Goal: Book appointment/travel/reservation

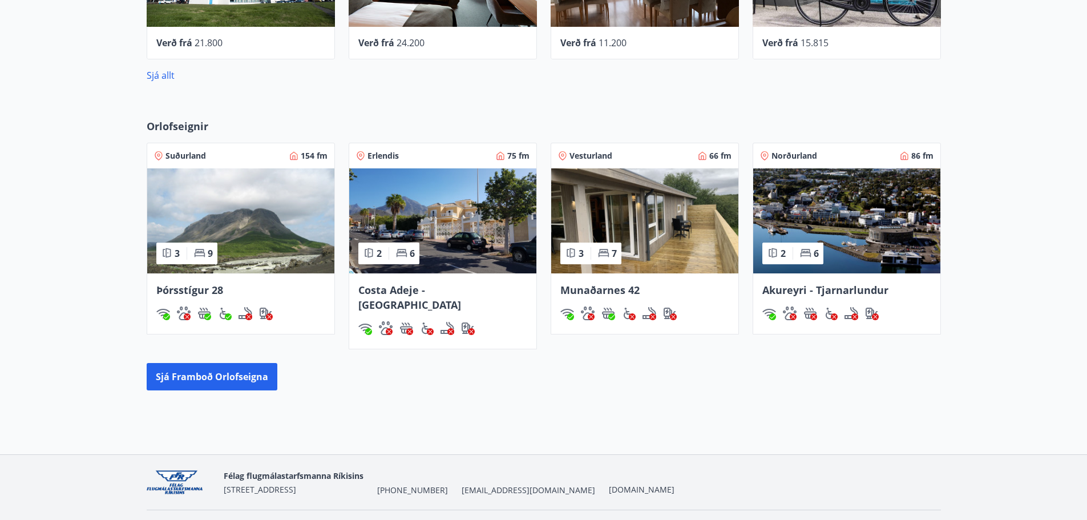
scroll to position [559, 0]
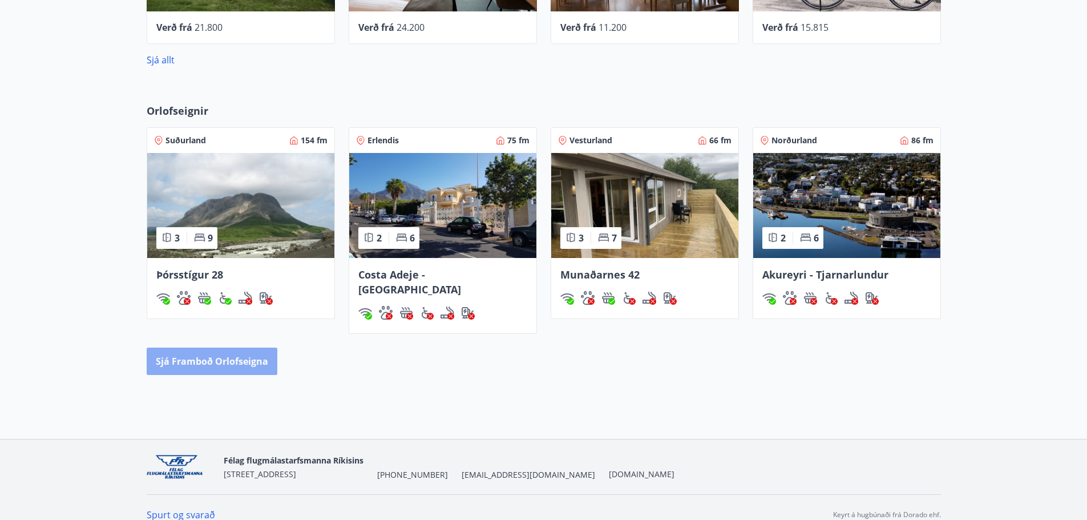
click at [230, 348] on button "Sjá framboð orlofseigna" at bounding box center [212, 361] width 131 height 27
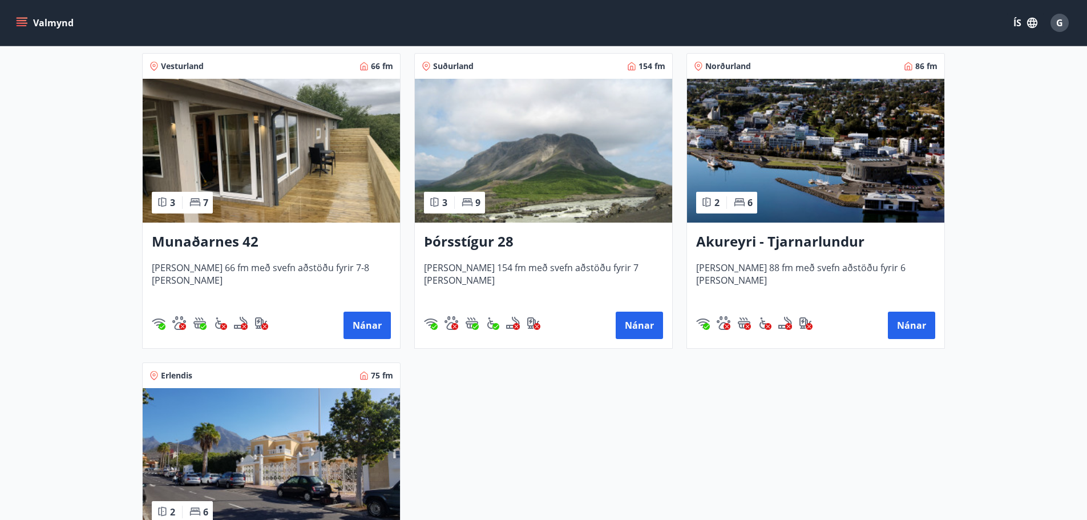
scroll to position [285, 0]
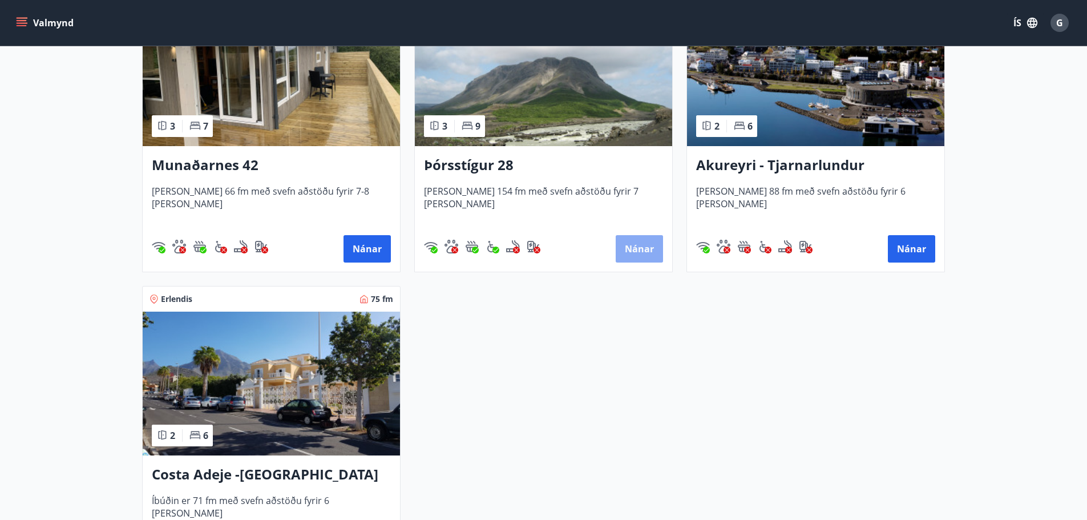
click at [644, 256] on button "Nánar" at bounding box center [639, 248] width 47 height 27
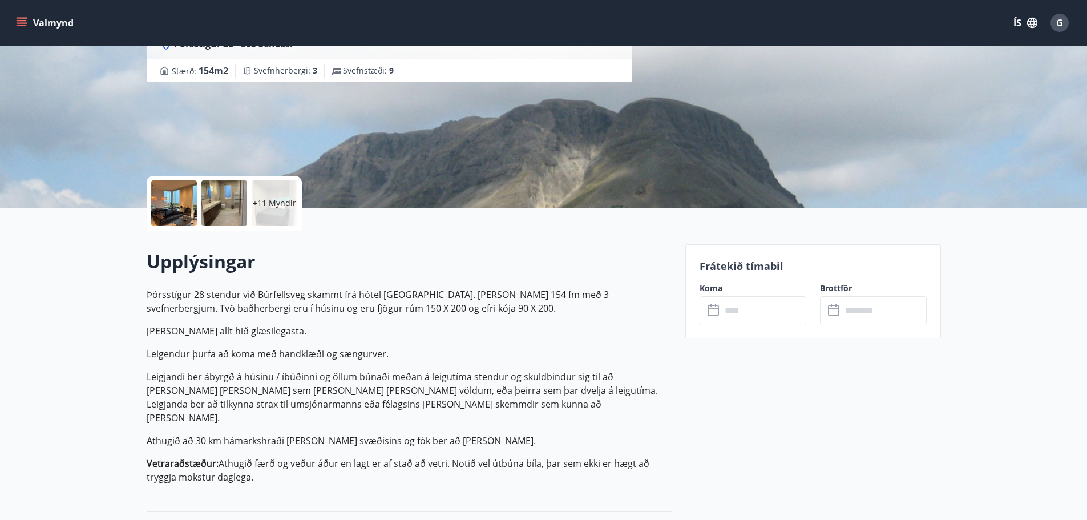
scroll to position [86, 0]
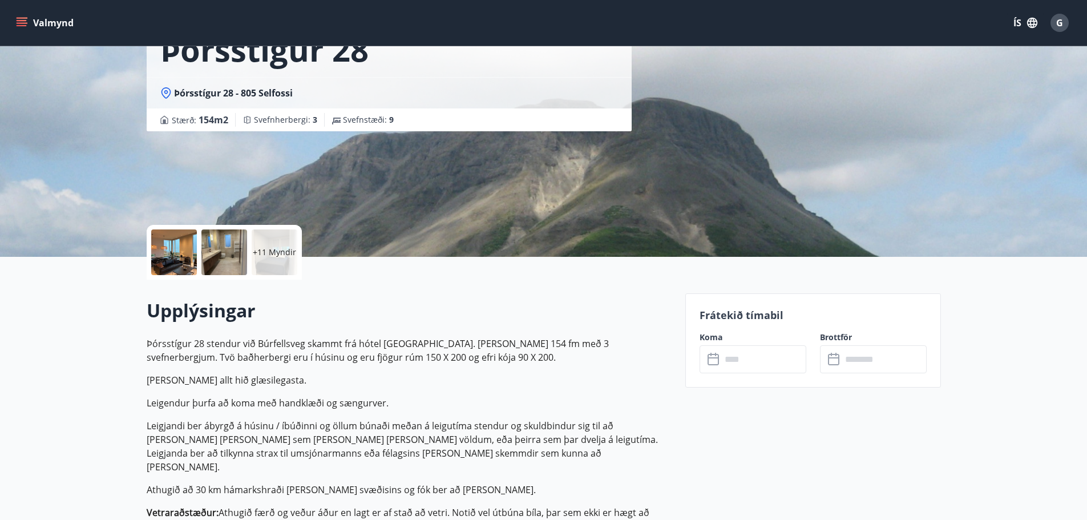
click at [757, 366] on input "text" at bounding box center [763, 359] width 85 height 28
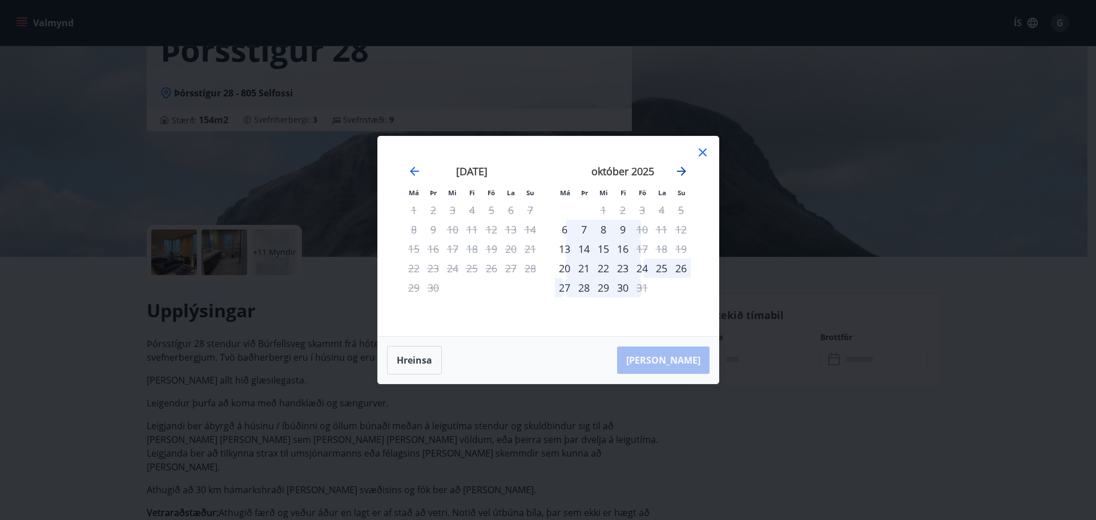
click at [686, 173] on icon "Move forward to switch to the next month." at bounding box center [682, 171] width 14 height 14
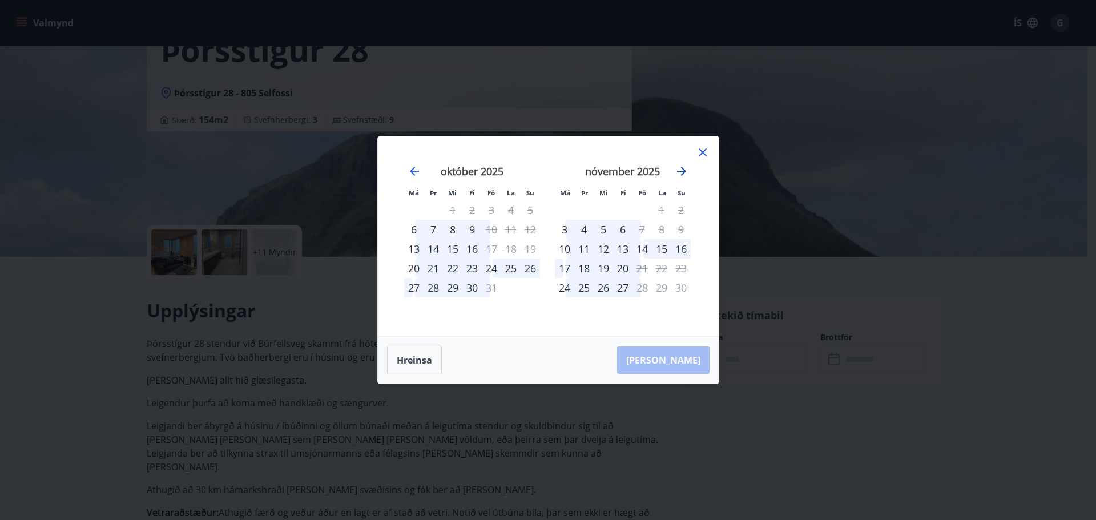
click at [683, 174] on icon "Move forward to switch to the next month." at bounding box center [682, 171] width 14 height 14
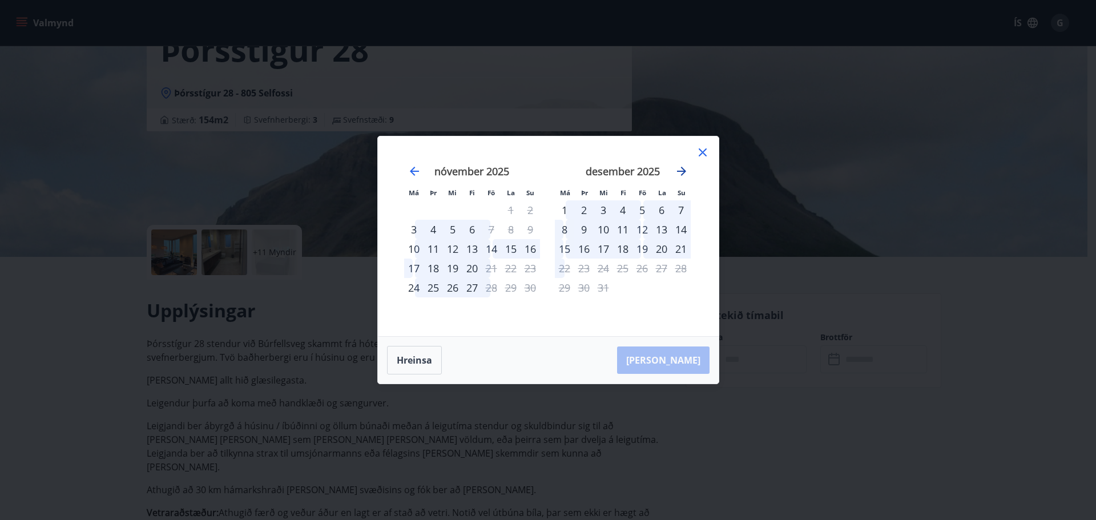
click at [683, 174] on icon "Move forward to switch to the next month." at bounding box center [682, 171] width 14 height 14
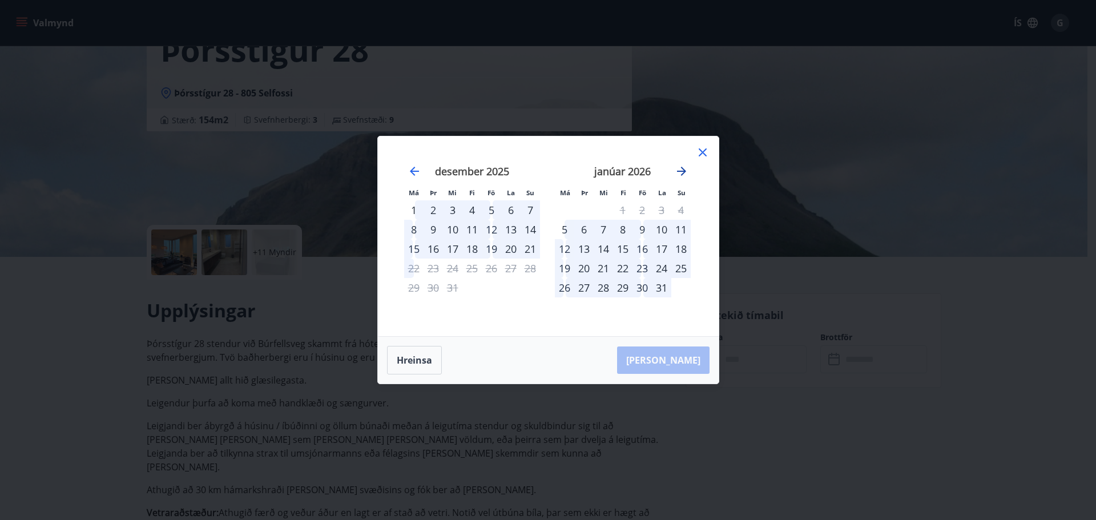
click at [683, 174] on icon "Move forward to switch to the next month." at bounding box center [682, 171] width 14 height 14
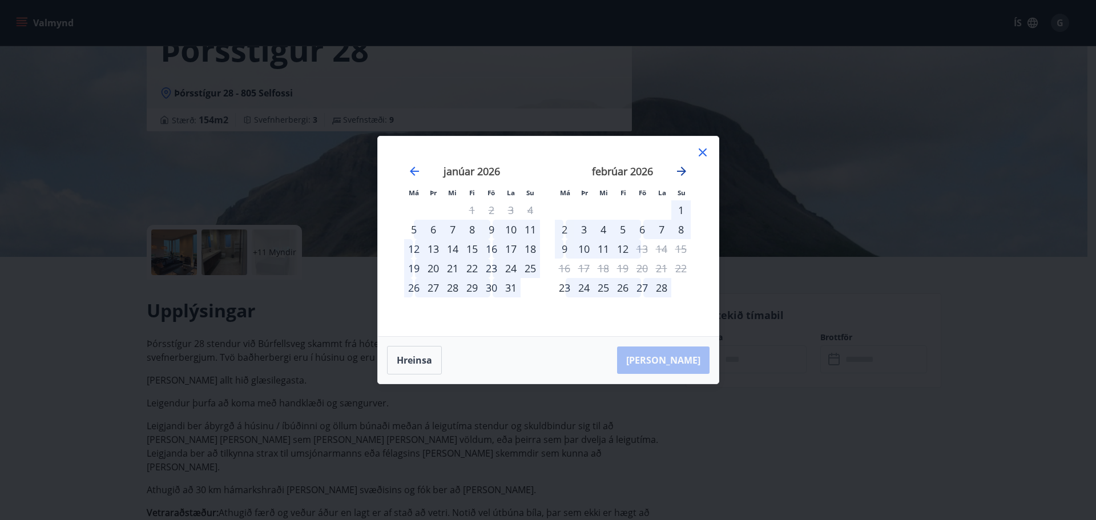
click at [683, 174] on icon "Move forward to switch to the next month." at bounding box center [682, 171] width 14 height 14
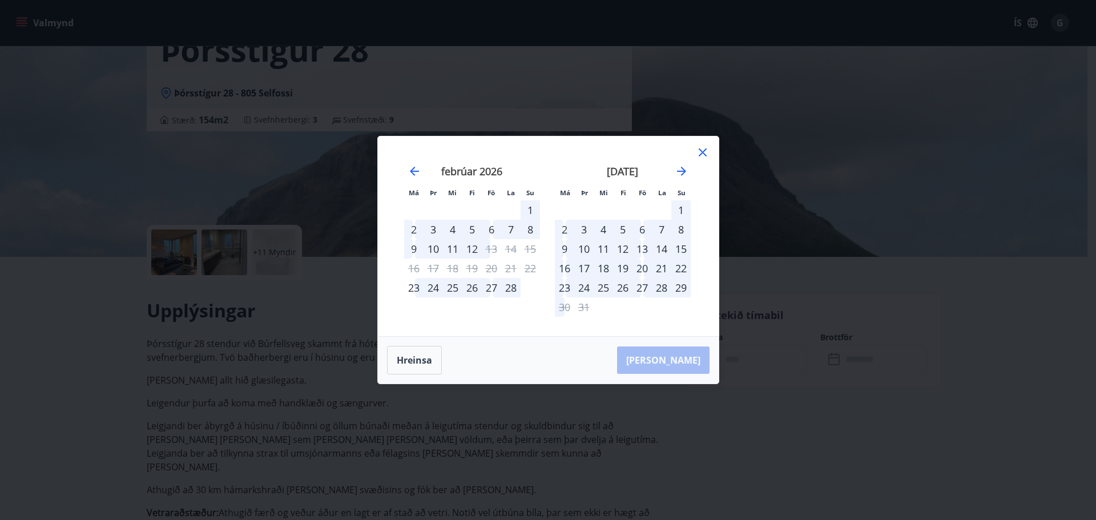
click at [707, 150] on icon at bounding box center [703, 153] width 14 height 14
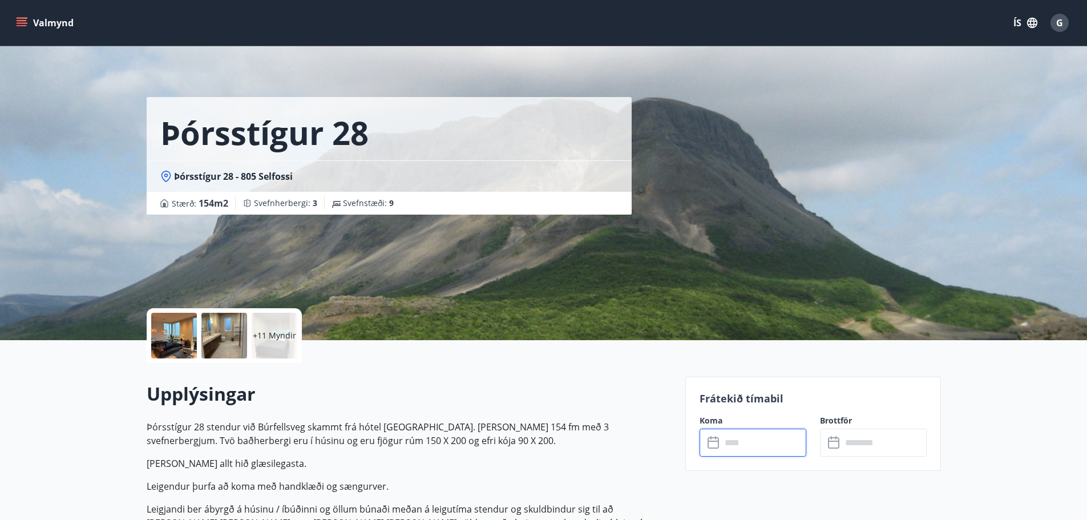
scroll to position [0, 0]
